Goal: Find contact information: Find contact information

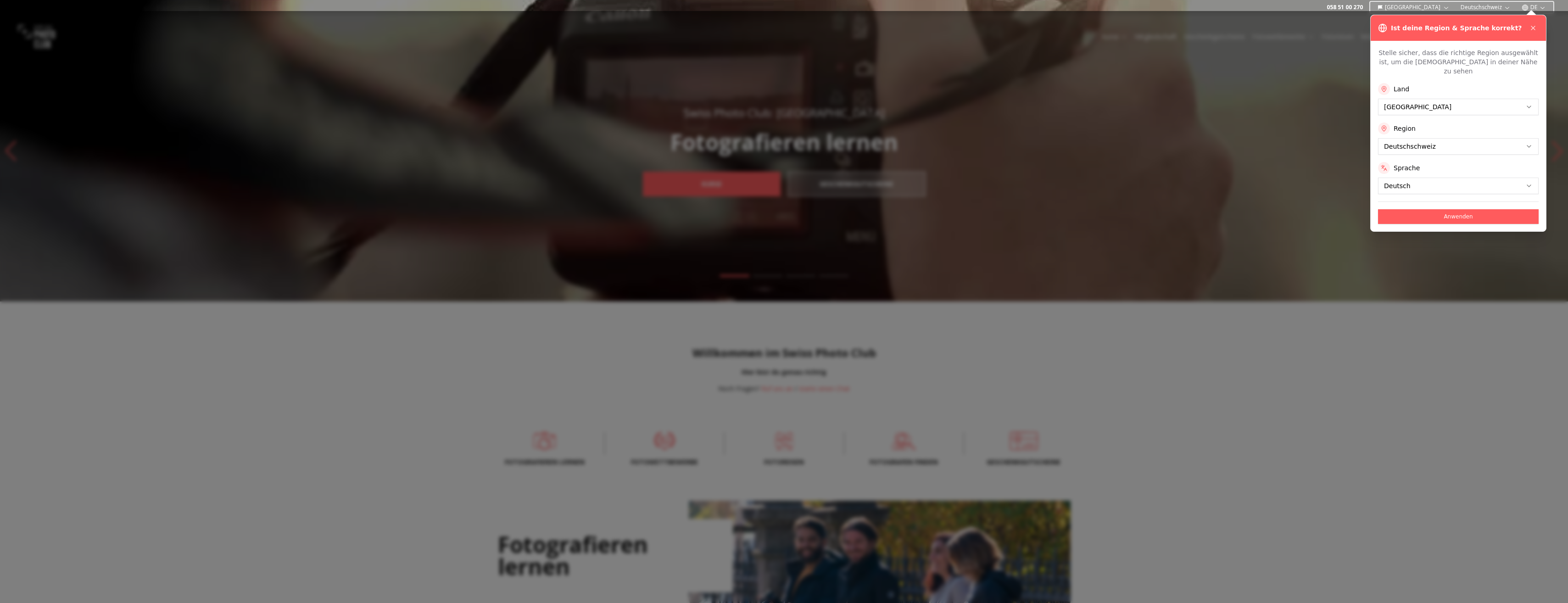
click at [1280, 162] on div at bounding box center [784, 307] width 1568 height 592
click at [1535, 24] on button at bounding box center [1533, 28] width 11 height 11
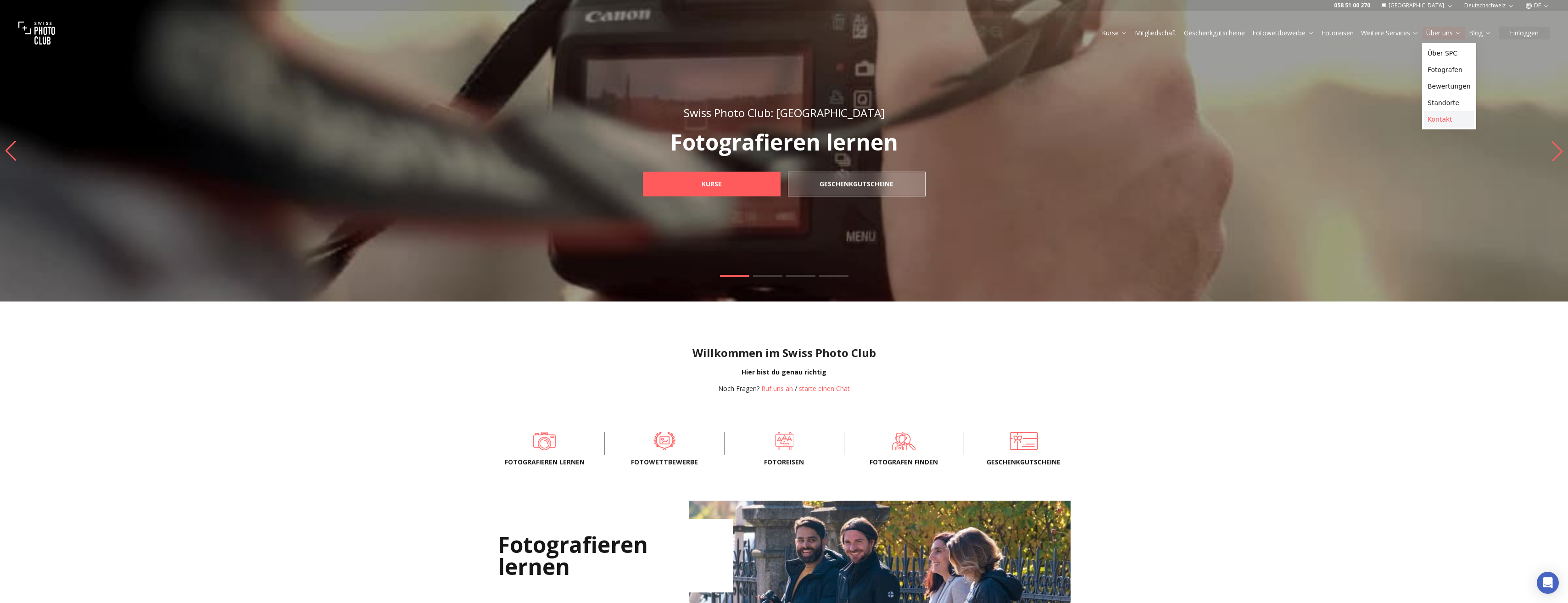
click at [1438, 114] on link "Kontakt" at bounding box center [1449, 119] width 51 height 16
click at [823, 390] on button "starte einen Chat" at bounding box center [825, 388] width 51 height 9
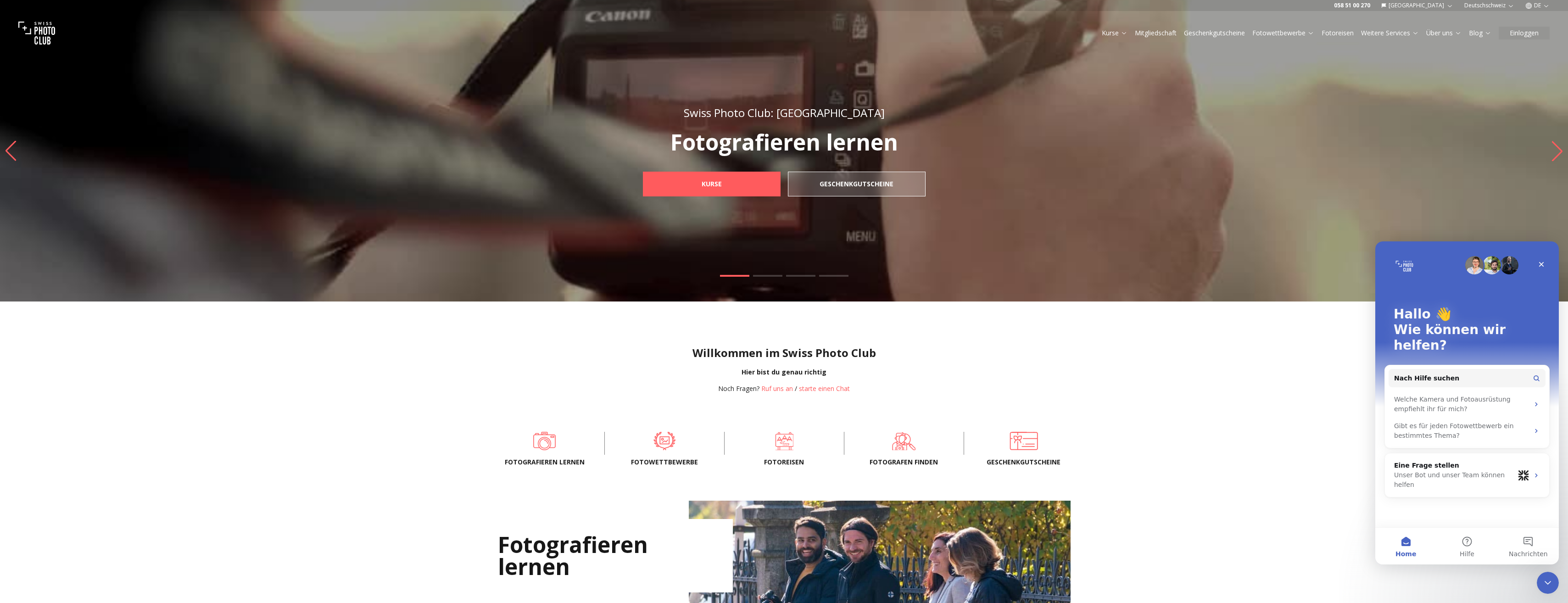
click at [944, 366] on div "Willkommen im Swiss Photo Club Hier bist du genau richtig Noch Fragen? Ruf uns …" at bounding box center [784, 361] width 1568 height 121
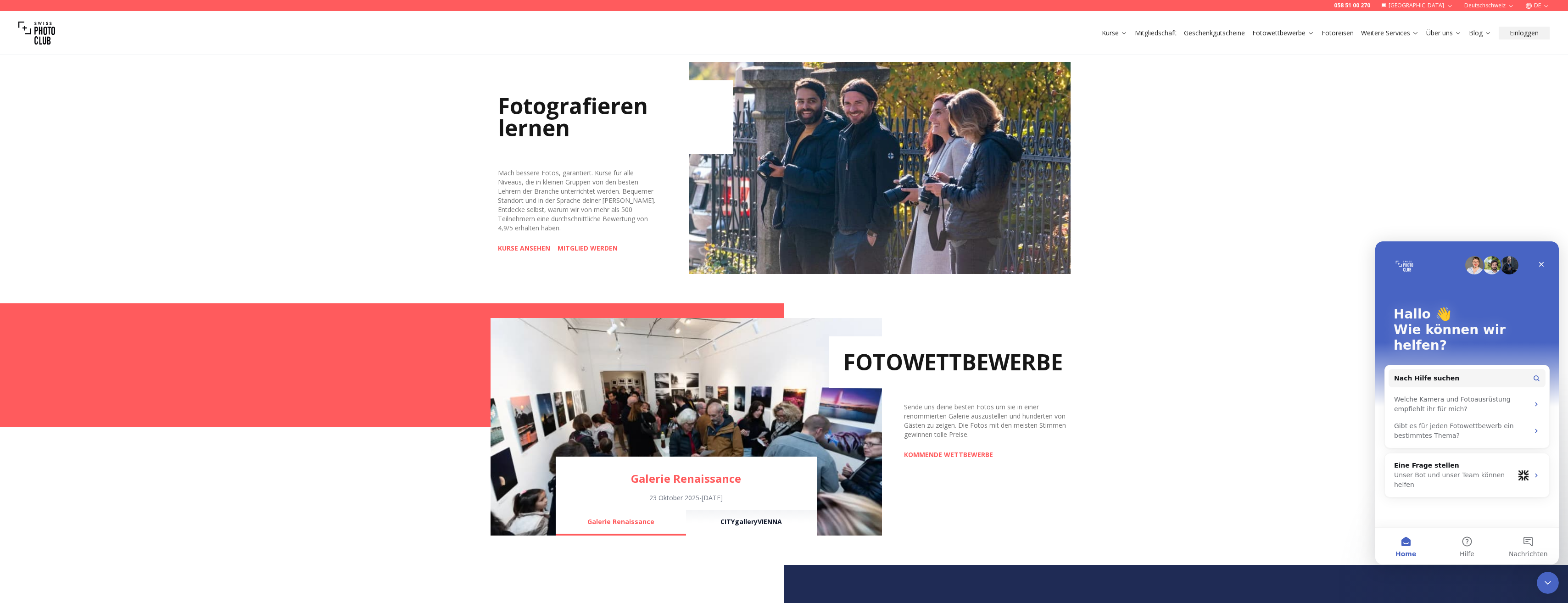
scroll to position [413, 0]
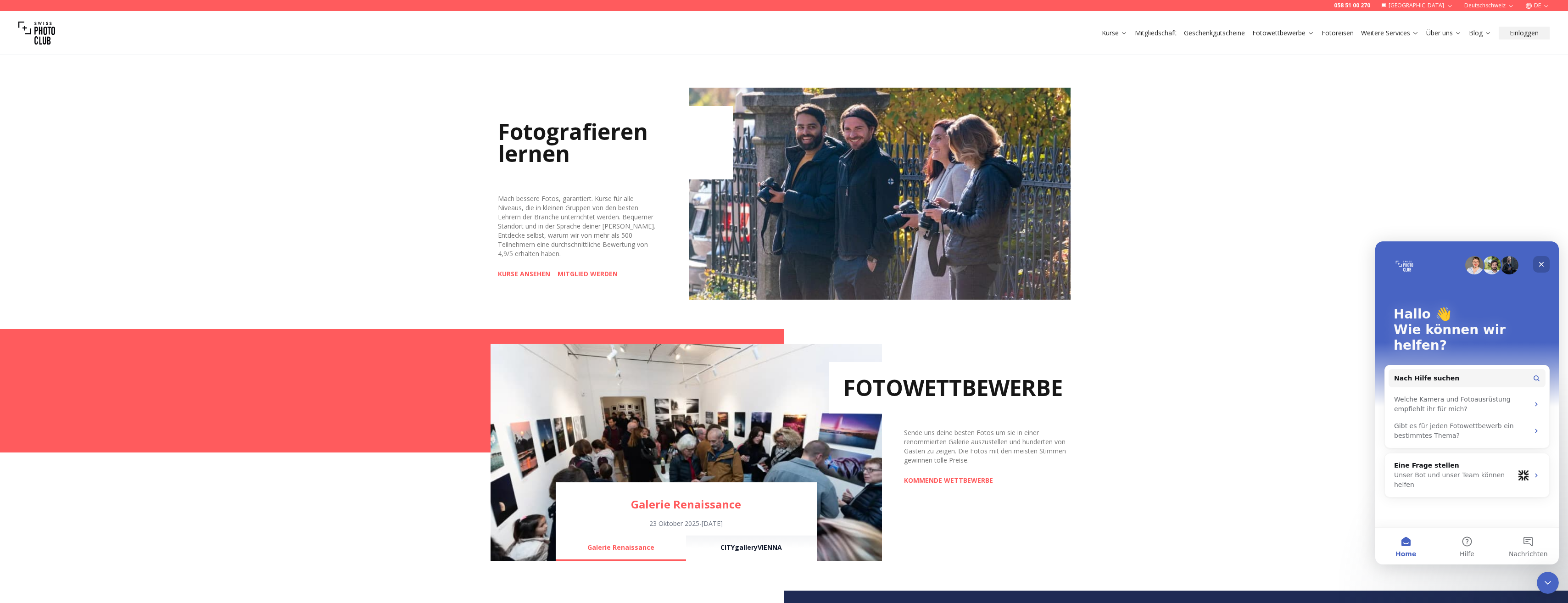
click at [1541, 262] on icon "Schließen" at bounding box center [1541, 264] width 7 height 7
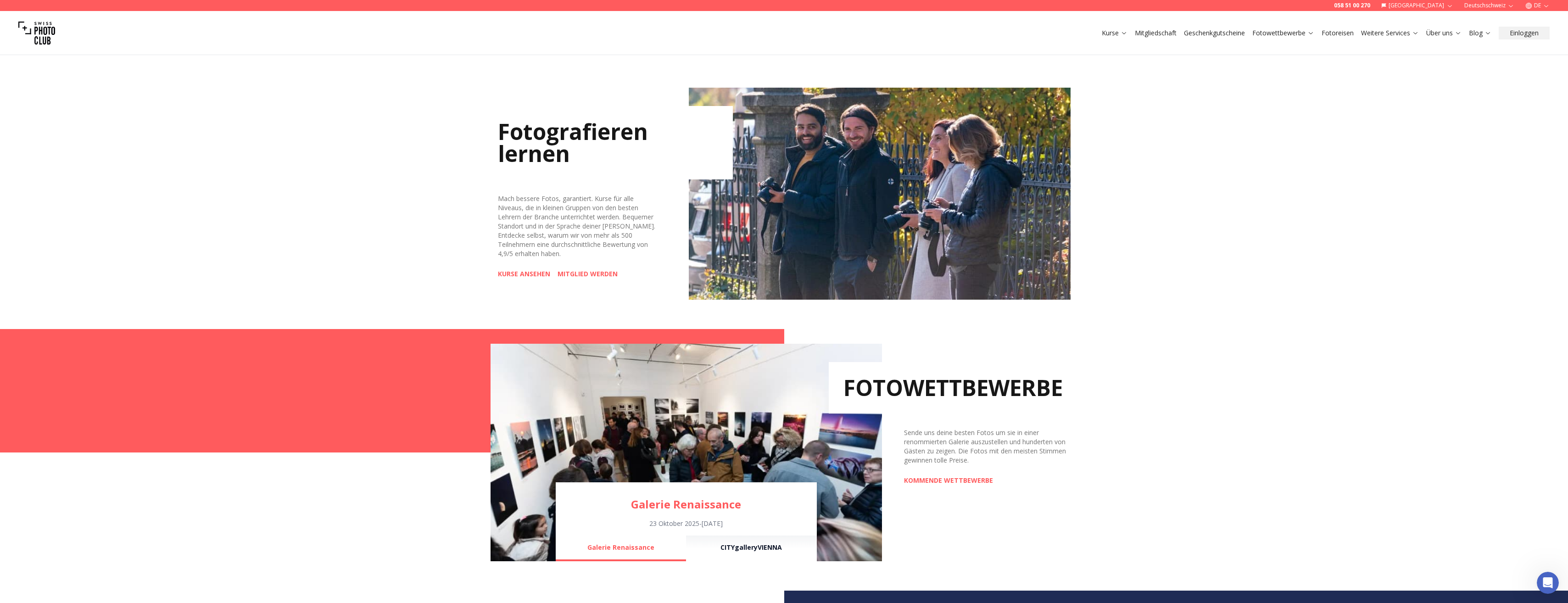
scroll to position [0, 0]
click at [1517, 30] on button "Einloggen" at bounding box center [1524, 33] width 51 height 13
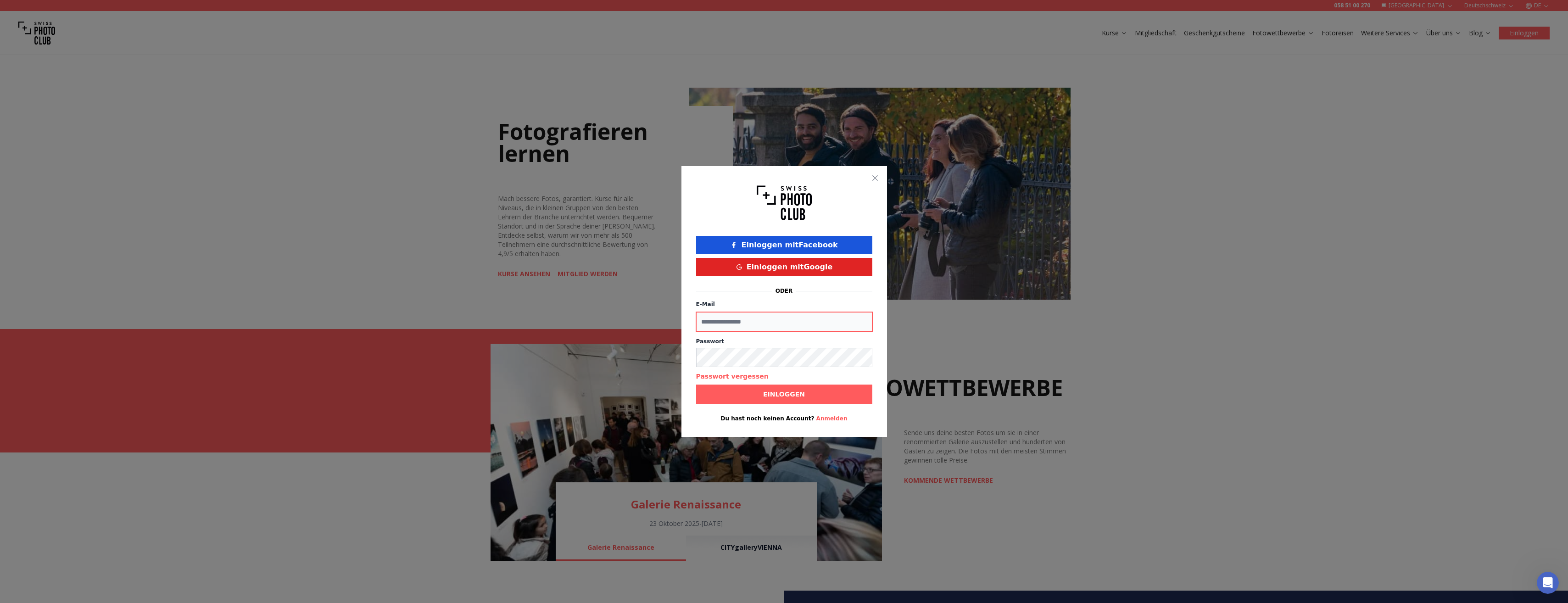
type input "**********"
click at [763, 395] on span "Einloggen" at bounding box center [784, 394] width 57 height 16
